Goal: Task Accomplishment & Management: Use online tool/utility

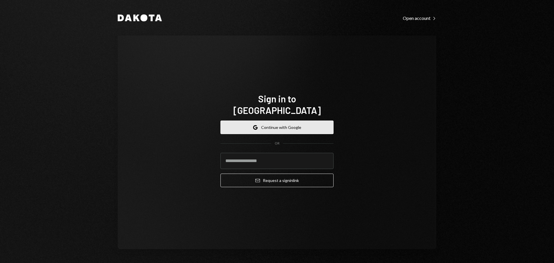
click at [278, 121] on button "Google Continue with Google" at bounding box center [276, 128] width 113 height 14
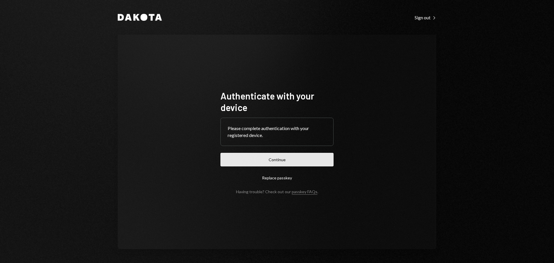
click at [269, 159] on button "Continue" at bounding box center [276, 160] width 113 height 14
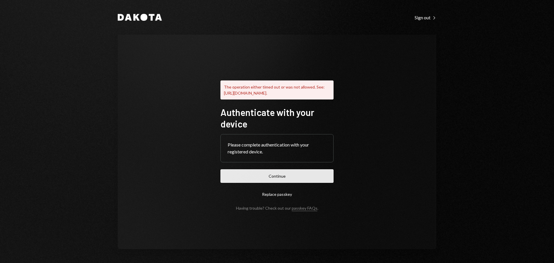
click at [294, 178] on button "Continue" at bounding box center [276, 176] width 113 height 14
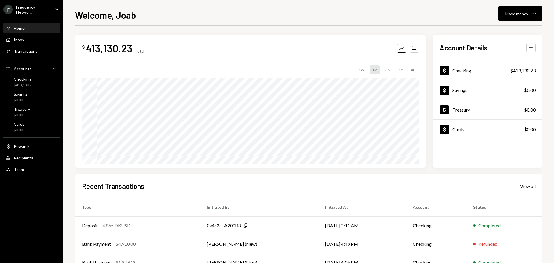
click at [29, 16] on div "Home Home Inbox Inbox Activities Transactions Accounts Accounts Caret Down Chec…" at bounding box center [31, 96] width 63 height 160
click at [30, 10] on div "Frequency Networ..." at bounding box center [33, 10] width 34 height 10
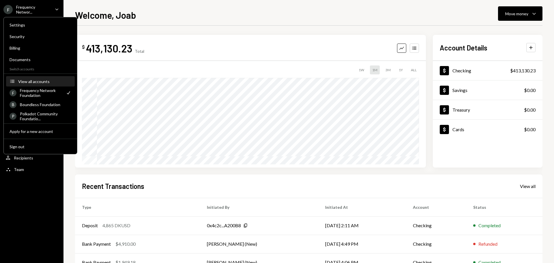
click at [36, 83] on div "View all accounts" at bounding box center [44, 81] width 53 height 5
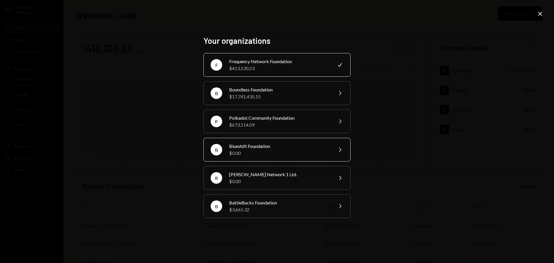
click at [253, 149] on div "Blueshift Foundation" at bounding box center [279, 146] width 100 height 7
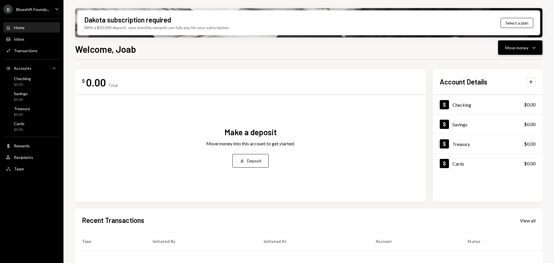
click at [519, 48] on div "Move money" at bounding box center [516, 48] width 23 height 6
click at [256, 162] on div "Deposit" at bounding box center [254, 161] width 14 height 6
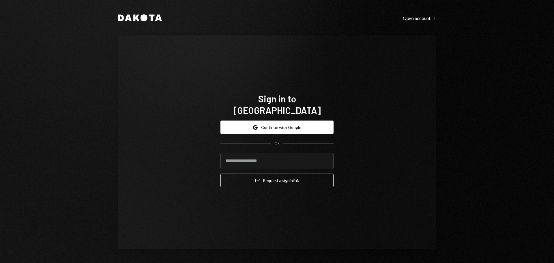
click at [175, 45] on div "Sign in to [GEOGRAPHIC_DATA] Google Continue with Google OR Email Request a sig…" at bounding box center [277, 142] width 318 height 214
